Goal: Task Accomplishment & Management: Manage account settings

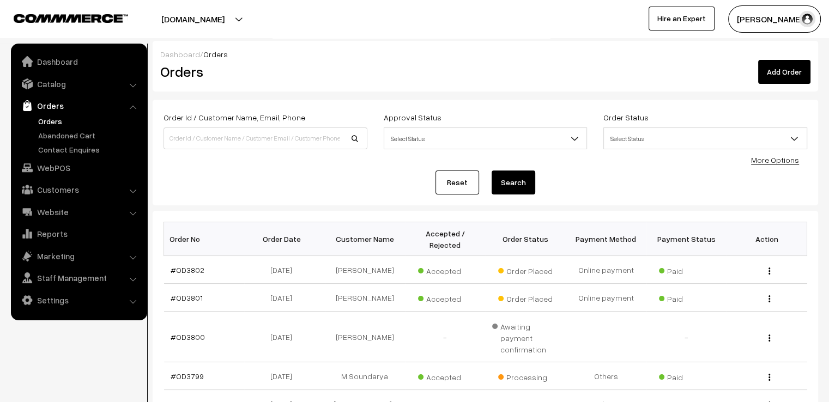
click at [452, 186] on link "Reset" at bounding box center [457, 183] width 44 height 24
click at [195, 293] on link "#OD3801" at bounding box center [187, 297] width 32 height 9
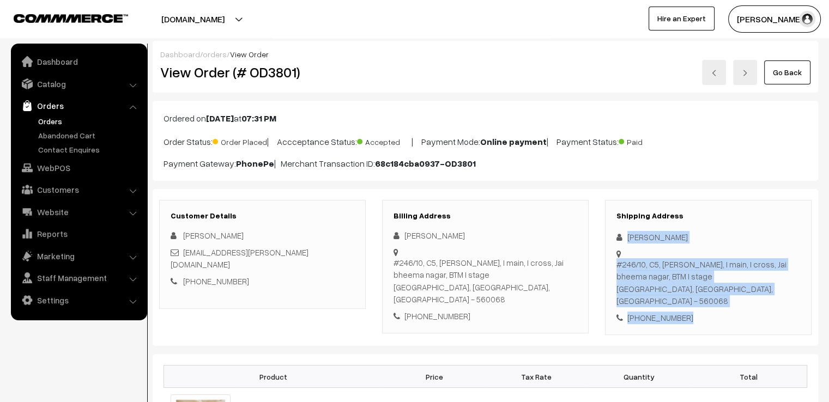
click at [728, 321] on div "Shipping Address Jyothi Bhuma #246/10, C5, Sri Manju Nivas, I main, I cross, Ja…" at bounding box center [708, 268] width 207 height 136
click at [776, 63] on link "Go Back" at bounding box center [787, 72] width 46 height 24
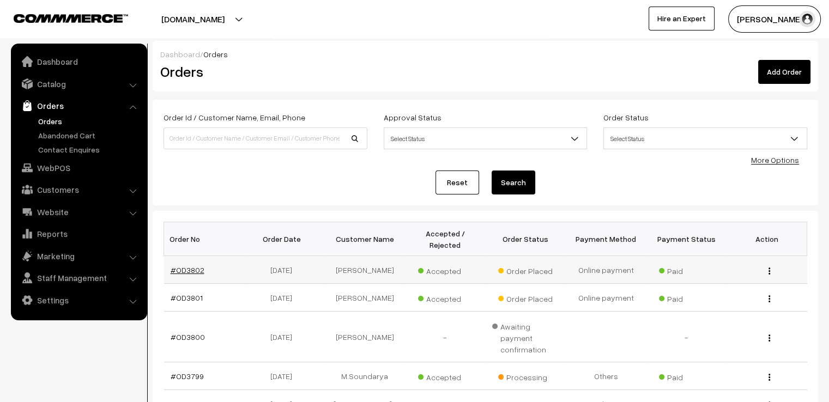
click at [186, 265] on link "#OD3802" at bounding box center [188, 269] width 34 height 9
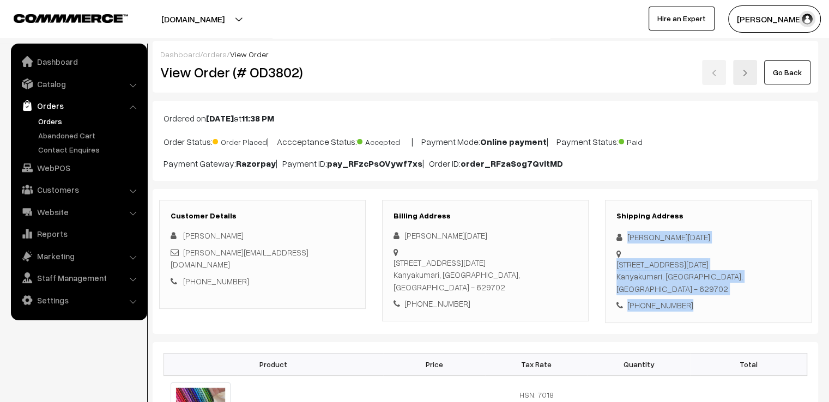
drag, startPoint x: 629, startPoint y: 232, endPoint x: 768, endPoint y: 312, distance: 160.7
click at [768, 312] on div "Customer Details [PERSON_NAME] [PERSON_NAME][EMAIL_ADDRESS][DOMAIN_NAME] [PHONE…" at bounding box center [485, 261] width 665 height 145
copy div "Soundari [DATE] [STREET_ADDRESS][DATE] [PHONE_NUMBER]"
